Goal: Information Seeking & Learning: Learn about a topic

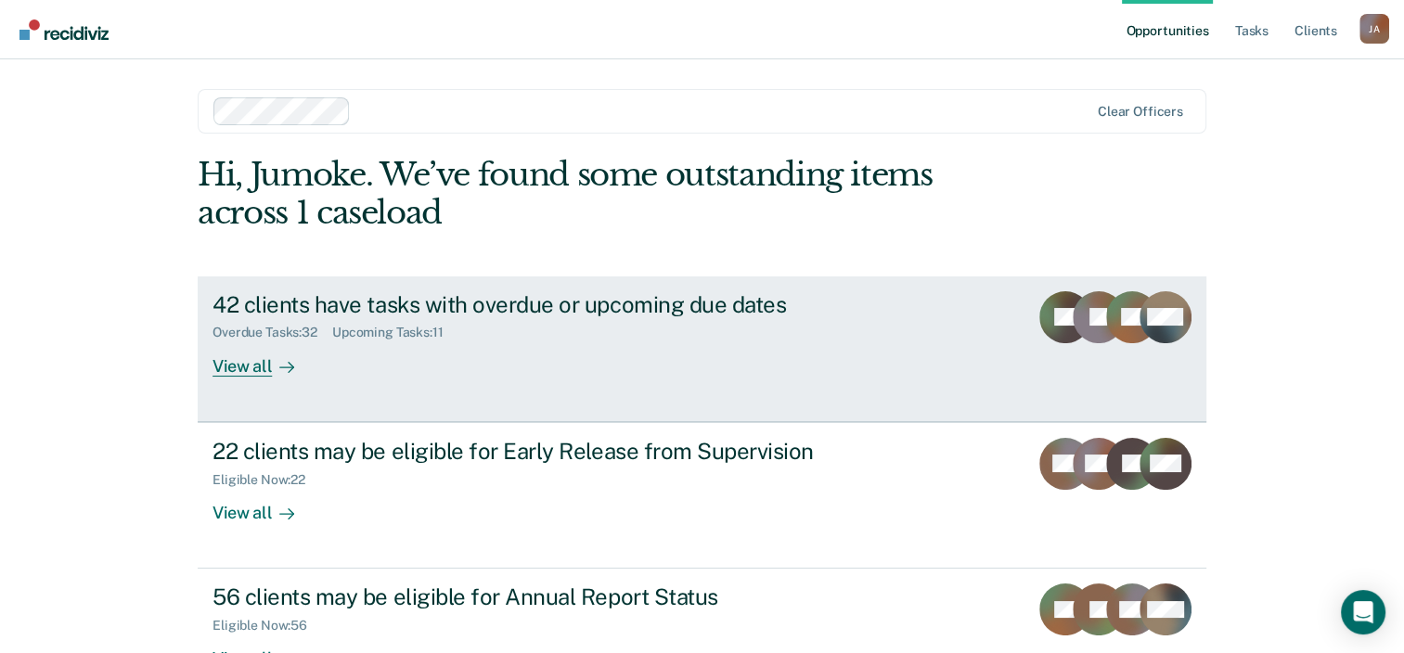
click at [234, 366] on div "View all" at bounding box center [265, 359] width 104 height 36
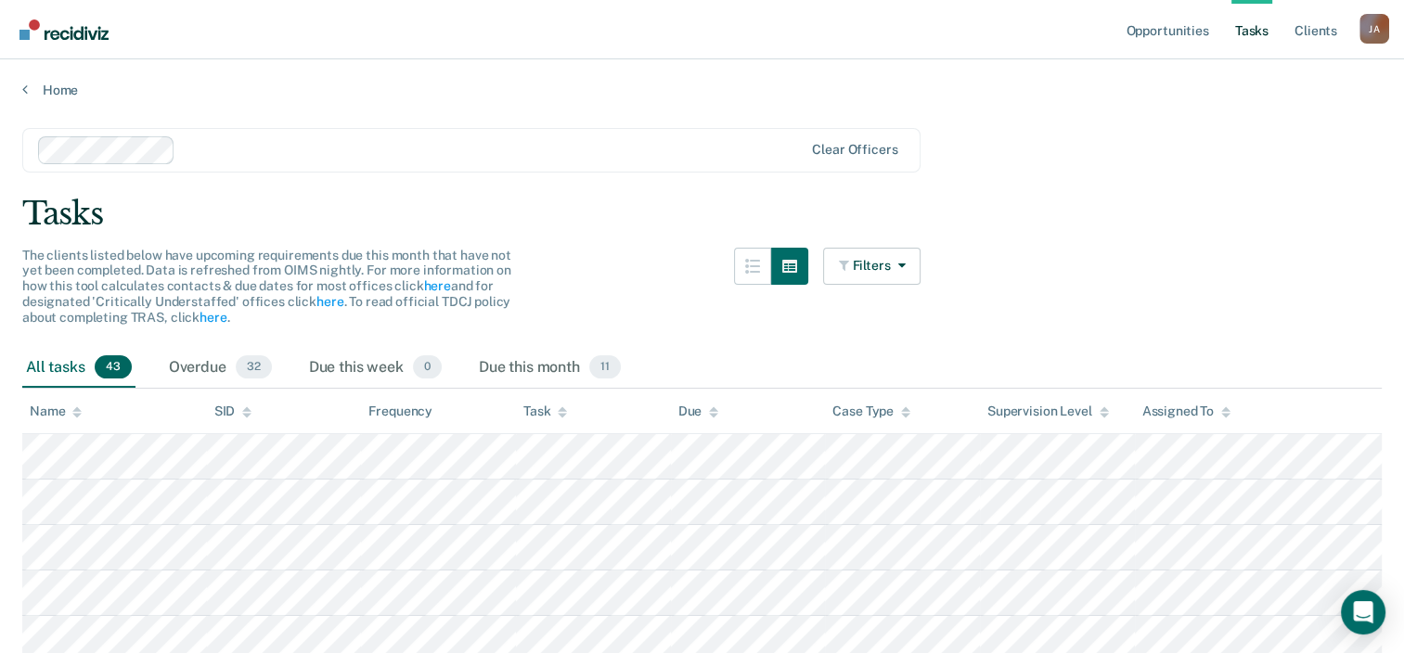
click at [20, 84] on div "Home" at bounding box center [702, 78] width 1404 height 39
click at [55, 88] on link "Home" at bounding box center [702, 90] width 1360 height 17
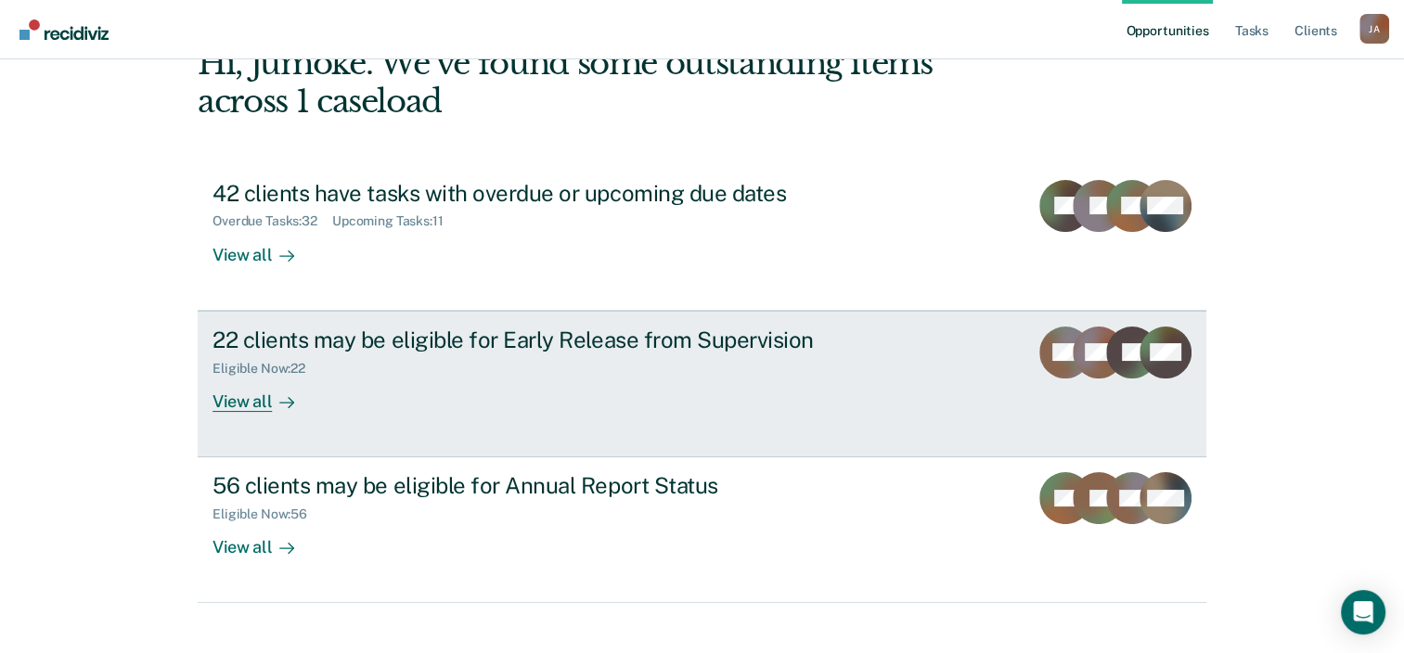
scroll to position [135, 0]
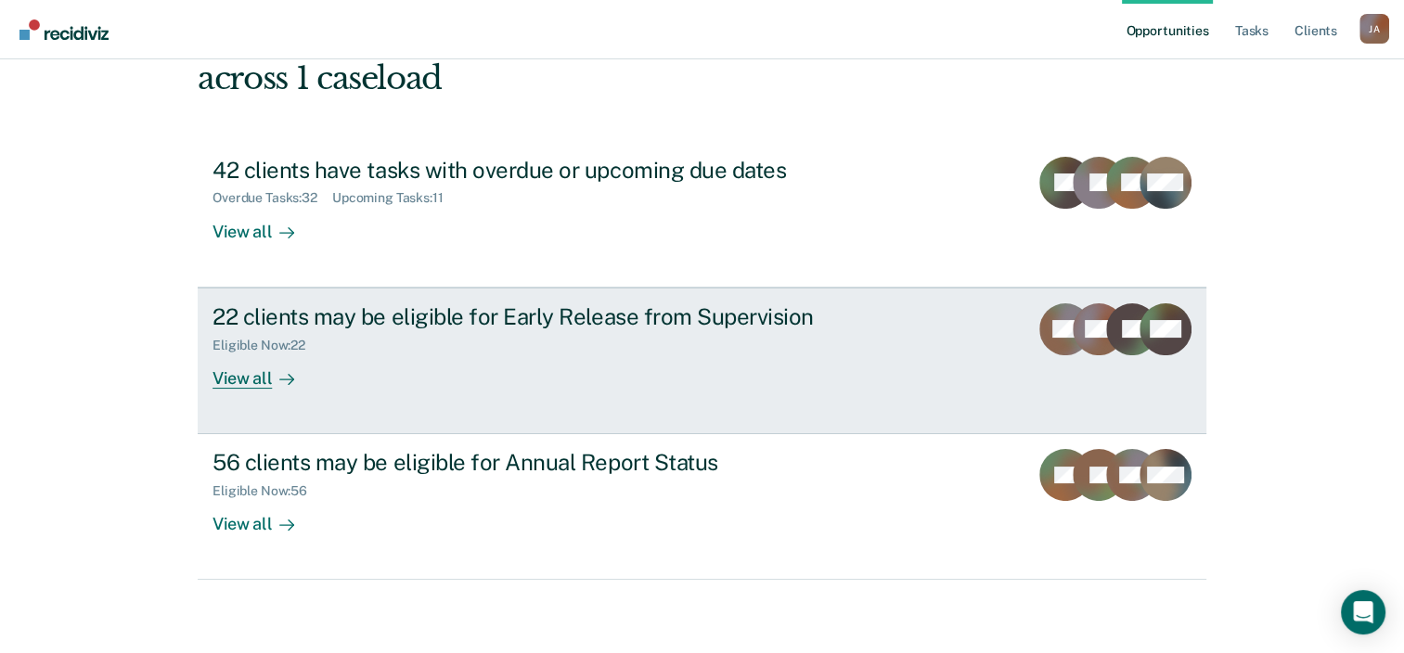
click at [234, 374] on div "View all" at bounding box center [265, 371] width 104 height 36
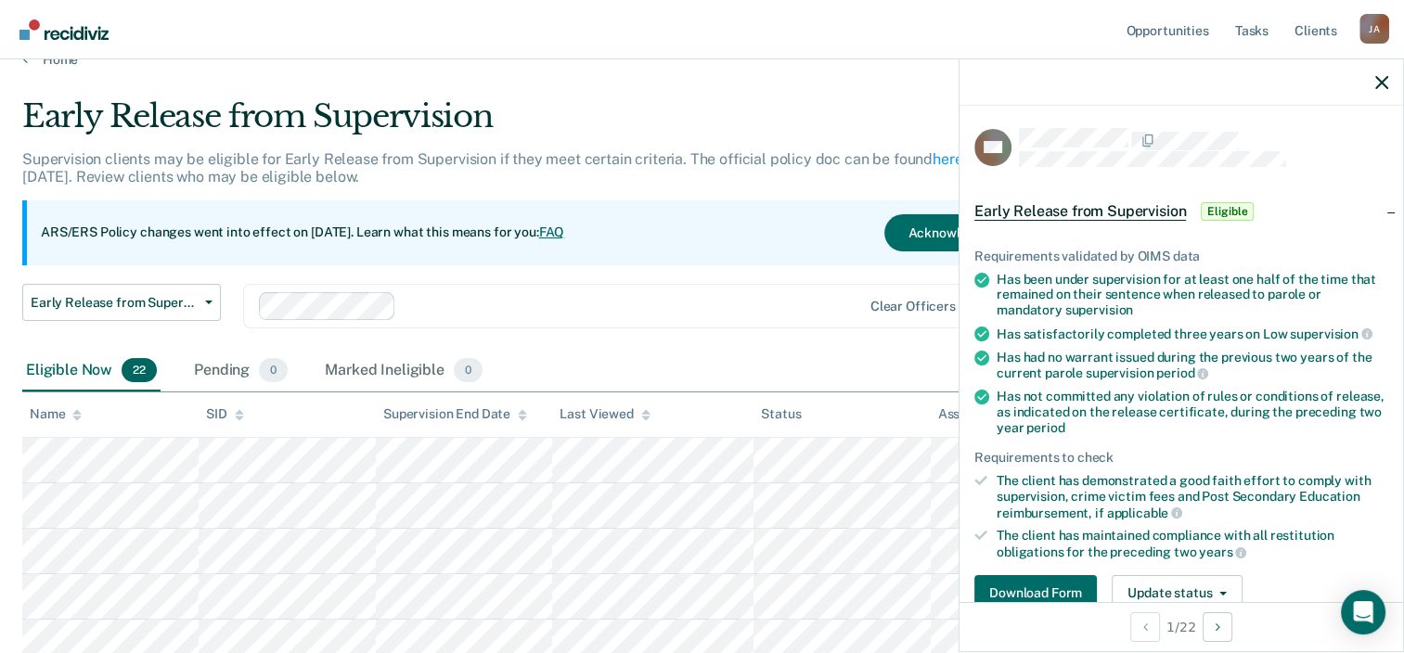
scroll to position [19, 0]
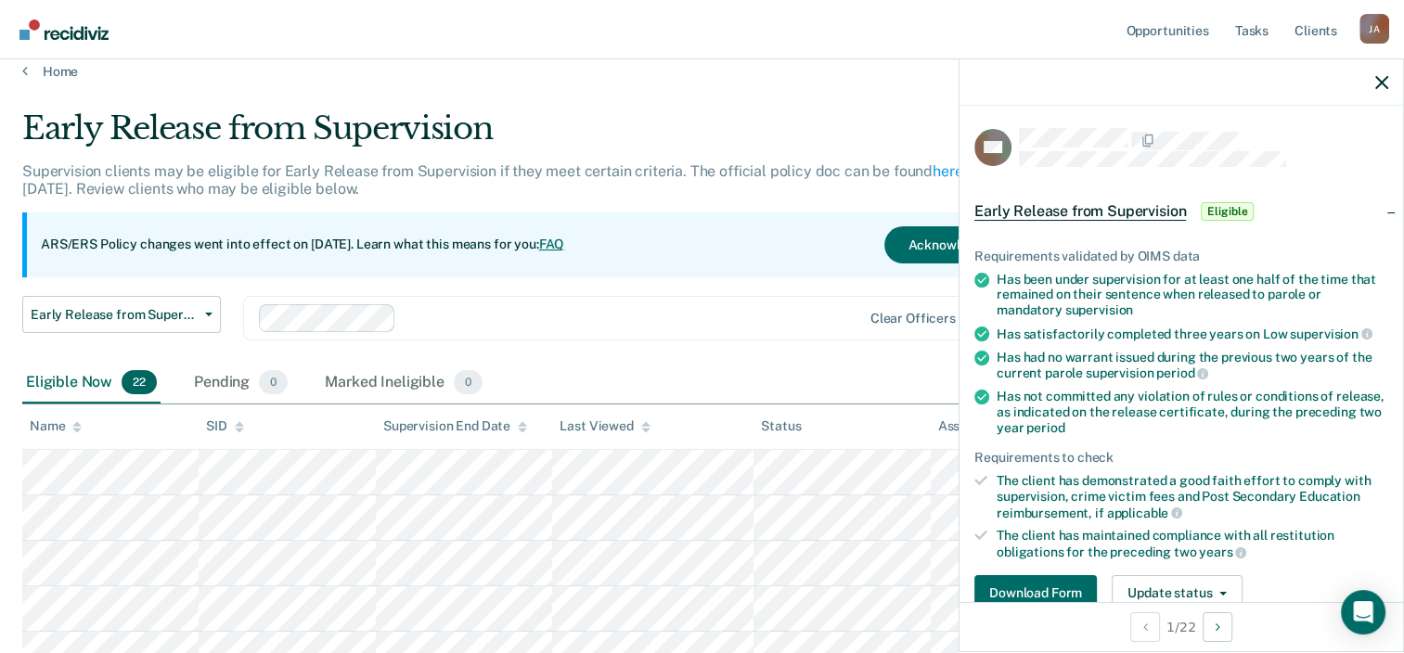
click at [1229, 213] on span "Eligible" at bounding box center [1227, 211] width 53 height 19
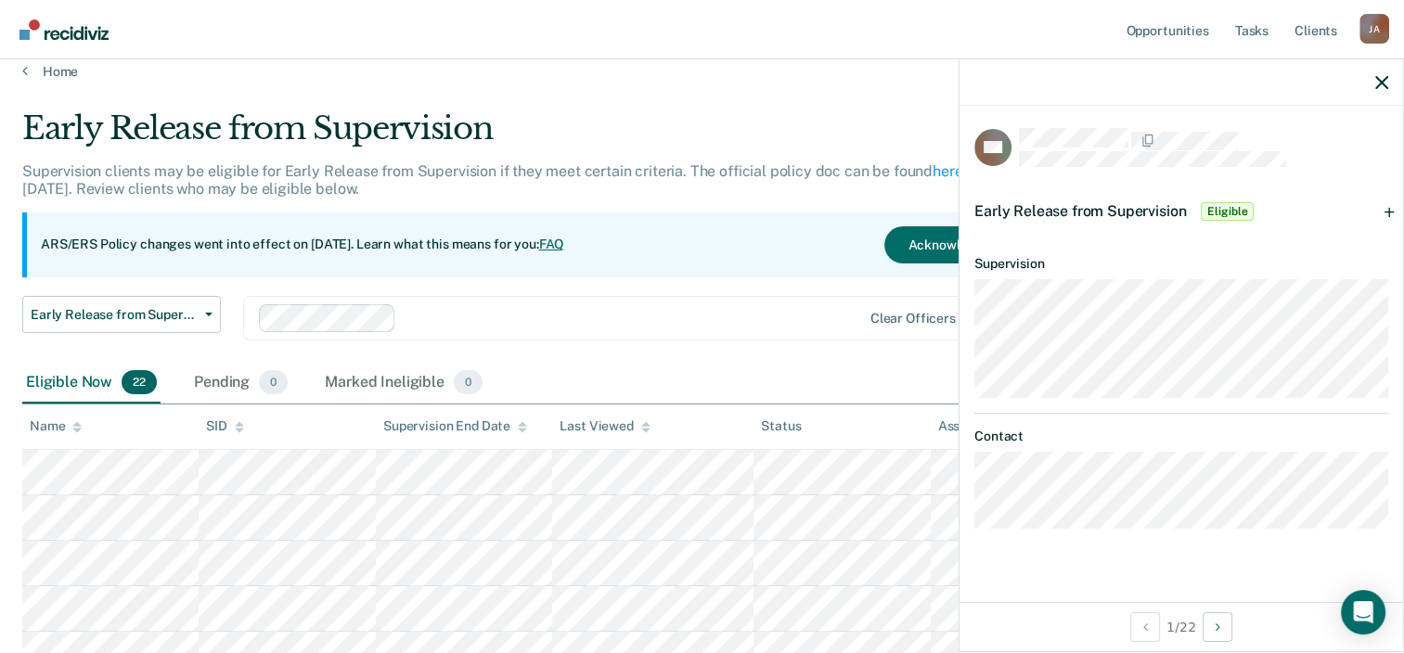
click at [1229, 213] on span "Eligible" at bounding box center [1227, 211] width 53 height 19
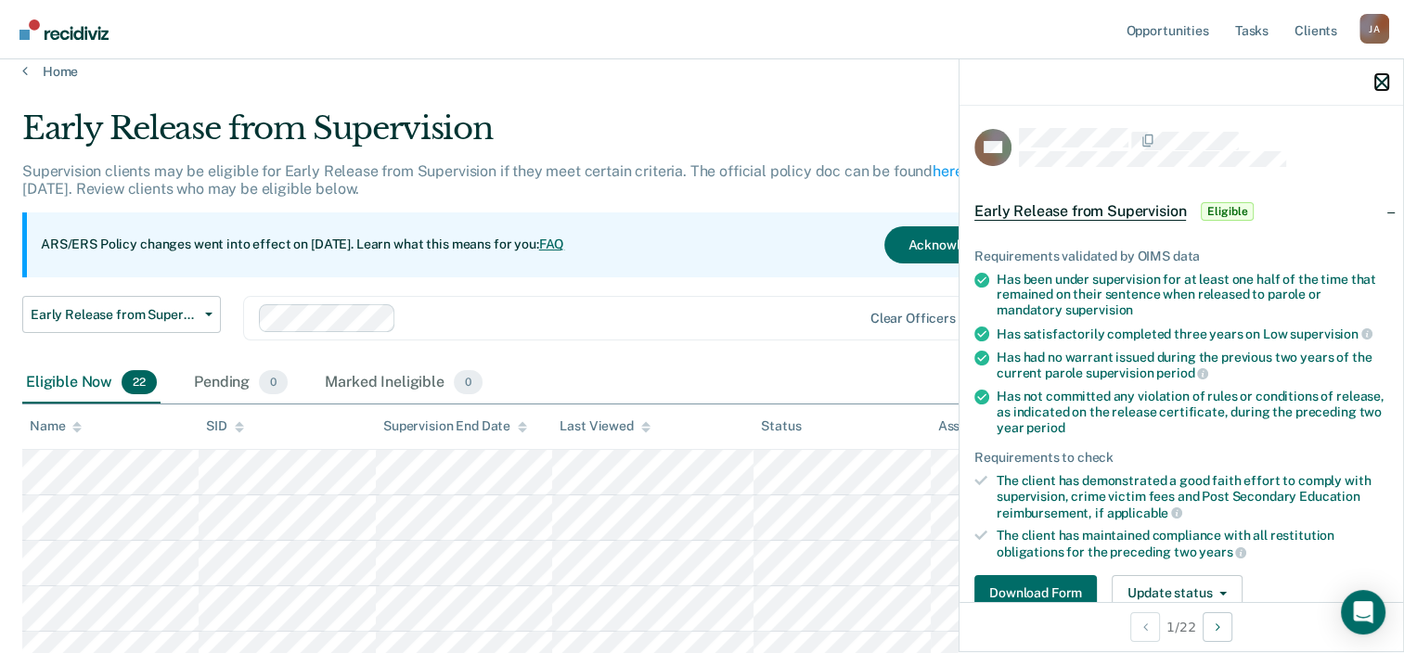
click at [1384, 84] on icon "button" at bounding box center [1382, 82] width 13 height 13
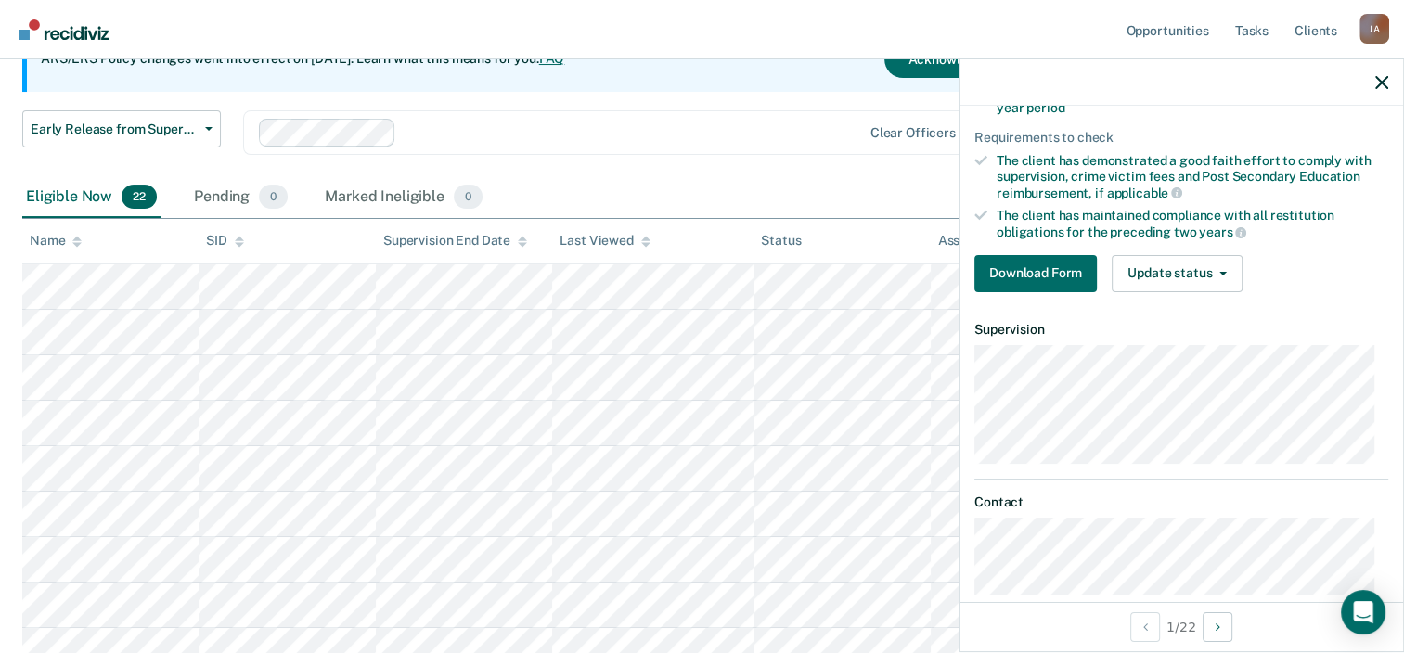
scroll to position [344, 0]
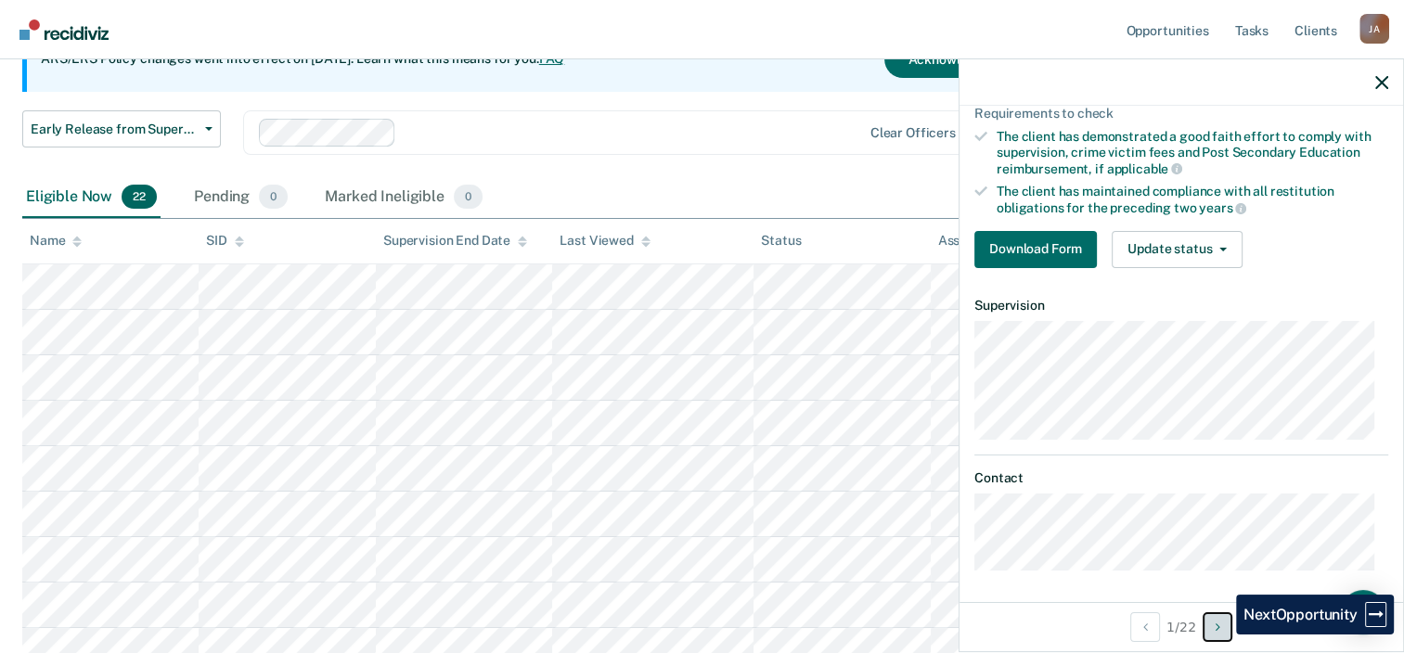
click at [1222, 635] on button "Next Opportunity" at bounding box center [1218, 628] width 30 height 30
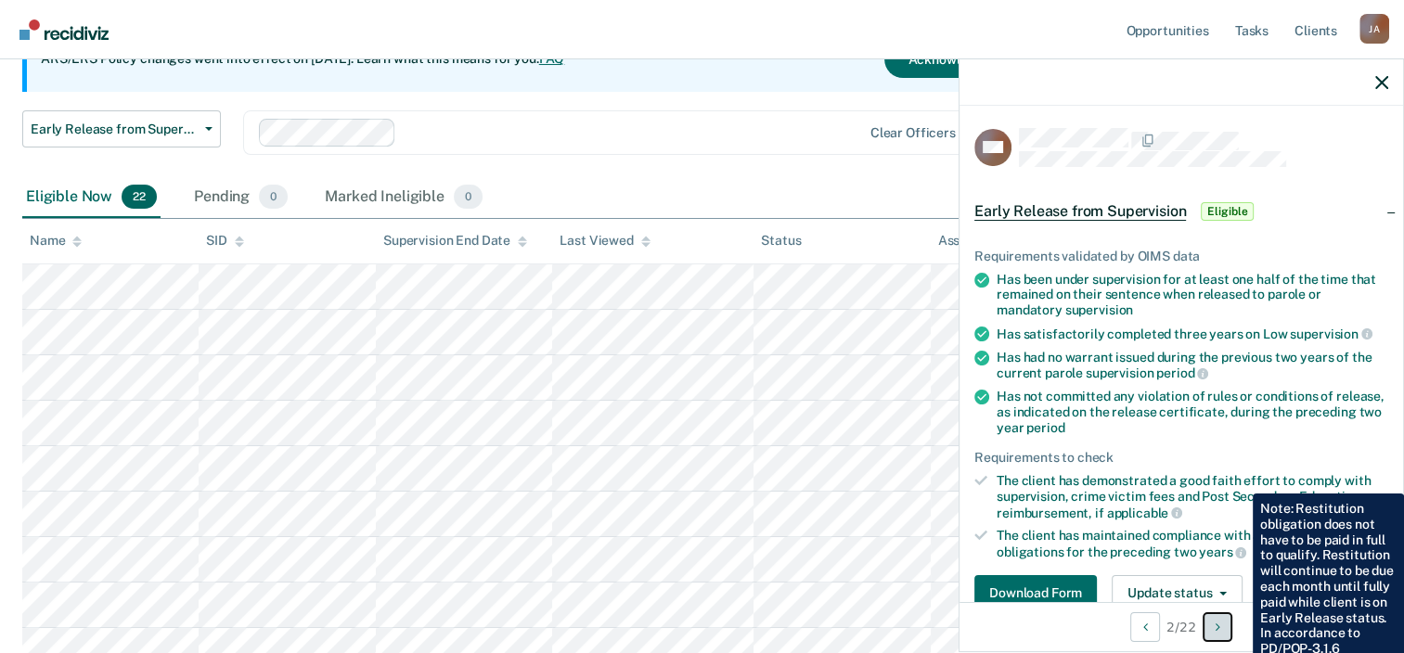
scroll to position [0, 0]
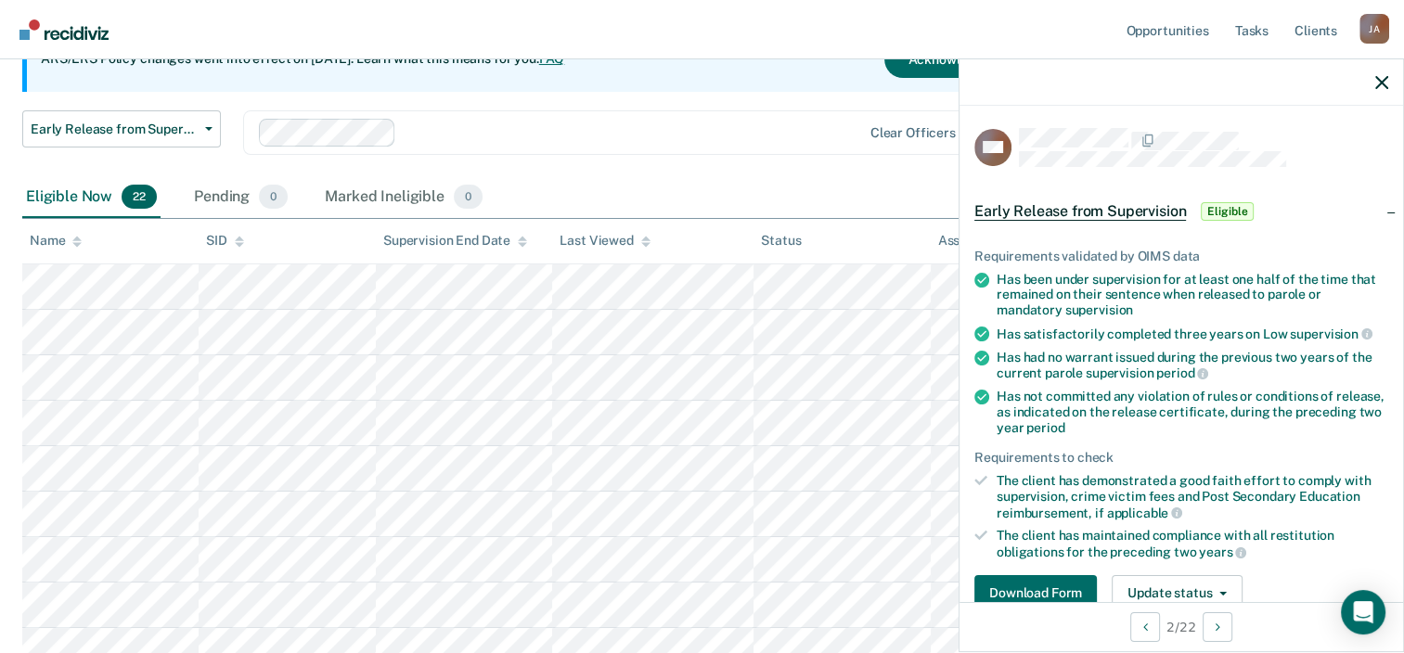
click at [1369, 80] on div at bounding box center [1182, 82] width 444 height 46
click at [1377, 84] on icon "button" at bounding box center [1382, 82] width 13 height 13
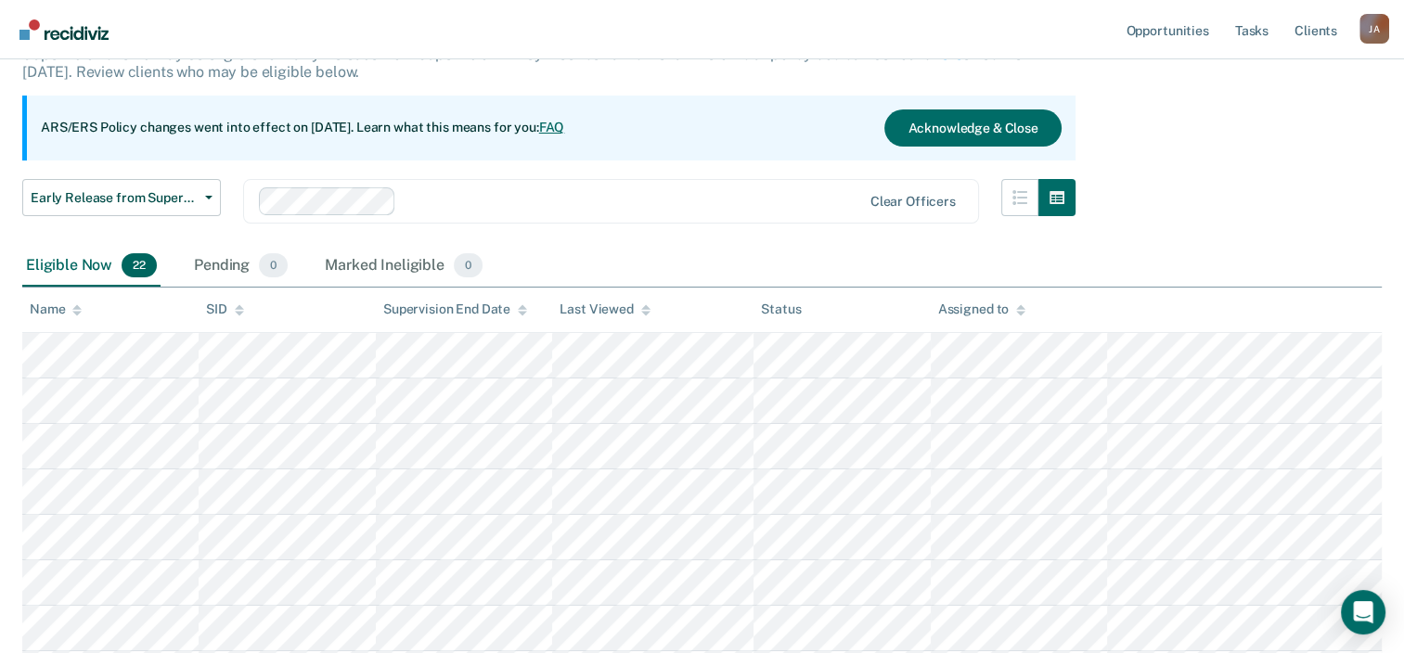
scroll to position [111, 0]
